Goal: Check status: Check status

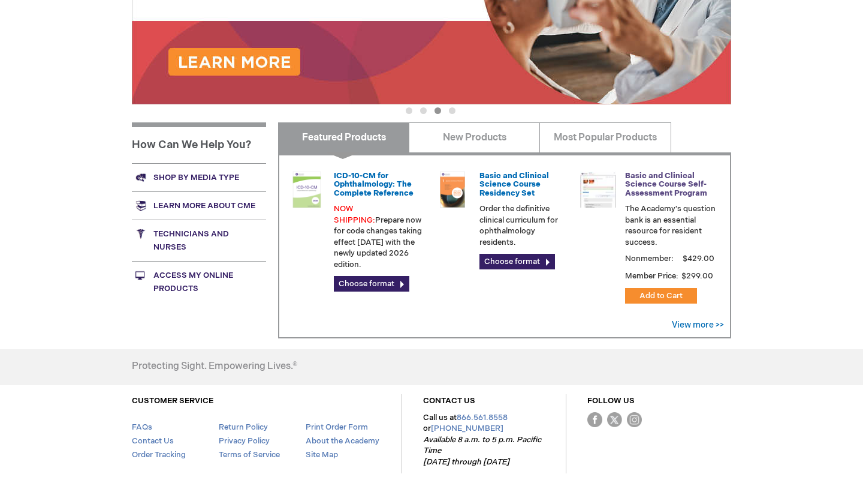
click at [675, 183] on link "Basic and Clinical Science Course Self-Assessment Program" at bounding box center [666, 184] width 82 height 27
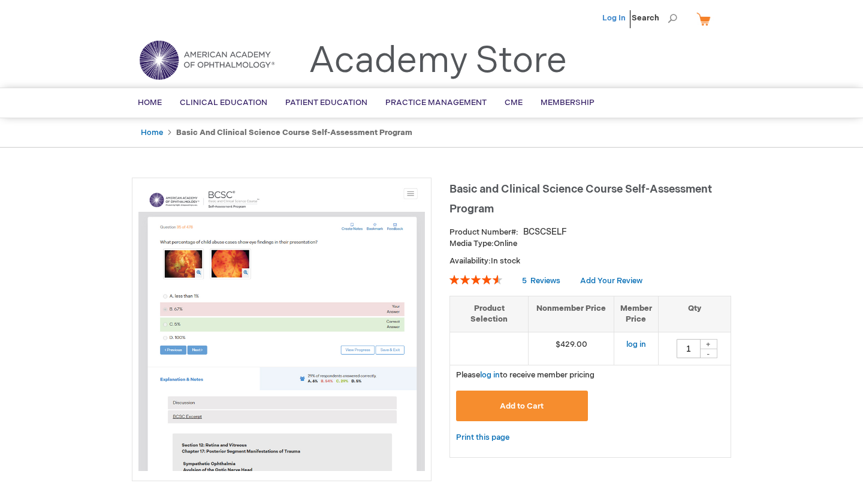
click at [621, 15] on link "Log In" at bounding box center [614, 18] width 23 height 10
click at [569, 14] on span "Maciej Rybak" at bounding box center [555, 18] width 67 height 10
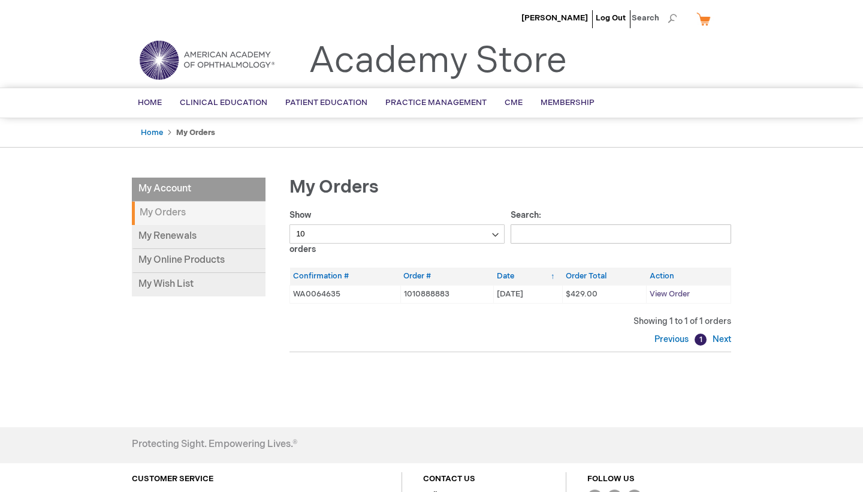
click at [690, 293] on span "View Order" at bounding box center [670, 294] width 40 height 10
click at [673, 293] on span "View Order" at bounding box center [670, 294] width 40 height 10
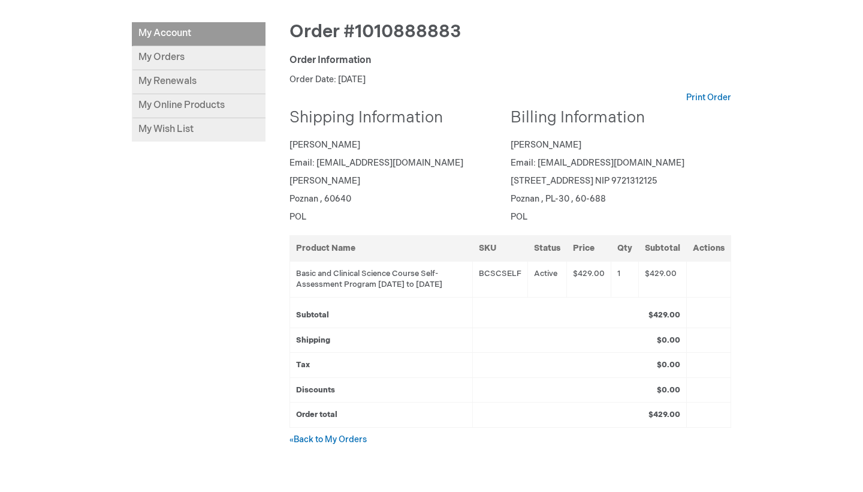
scroll to position [141, 0]
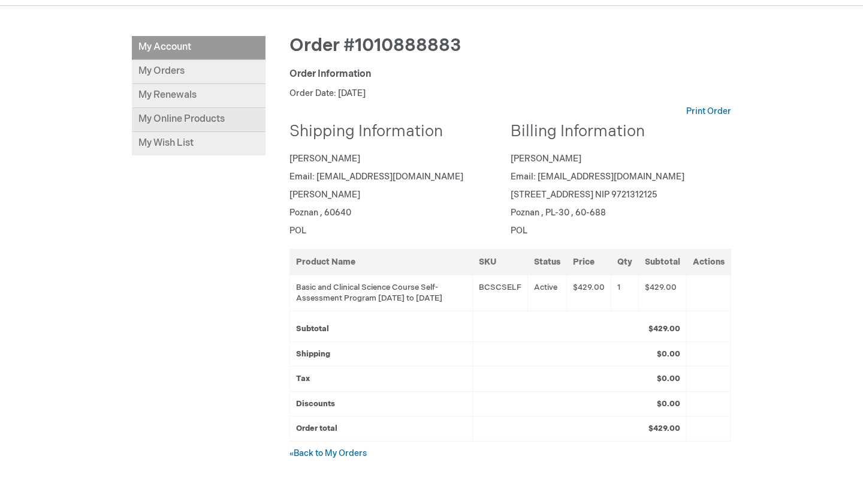
click at [216, 117] on link "My Online Products" at bounding box center [199, 120] width 134 height 24
